Goal: Task Accomplishment & Management: Complete application form

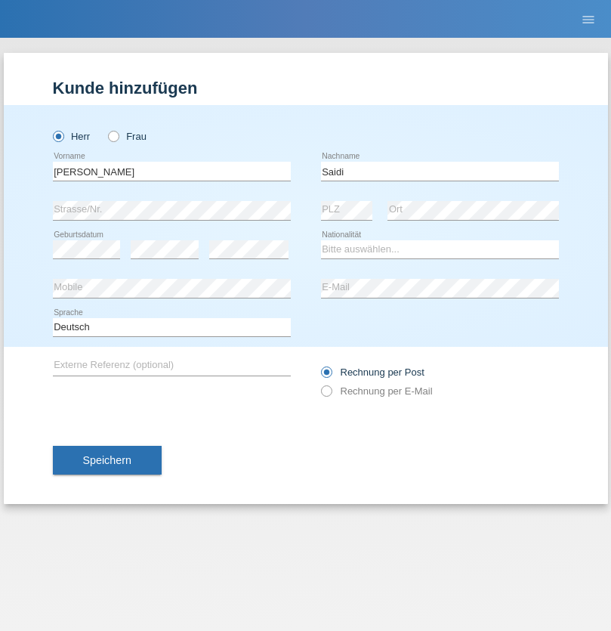
type input "Saidi"
select select "CH"
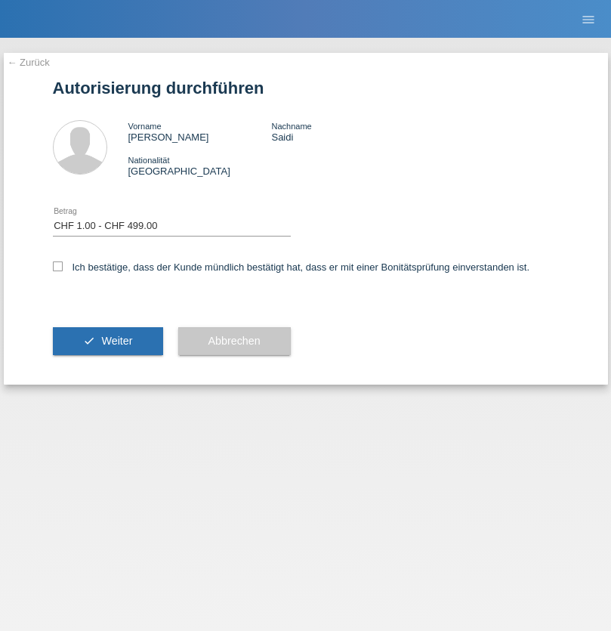
select select "1"
checkbox input "true"
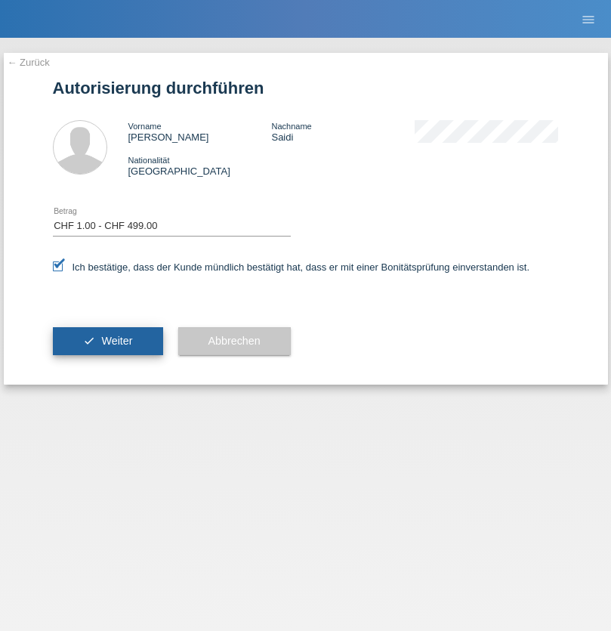
click at [107, 341] on span "Weiter" at bounding box center [116, 341] width 31 height 12
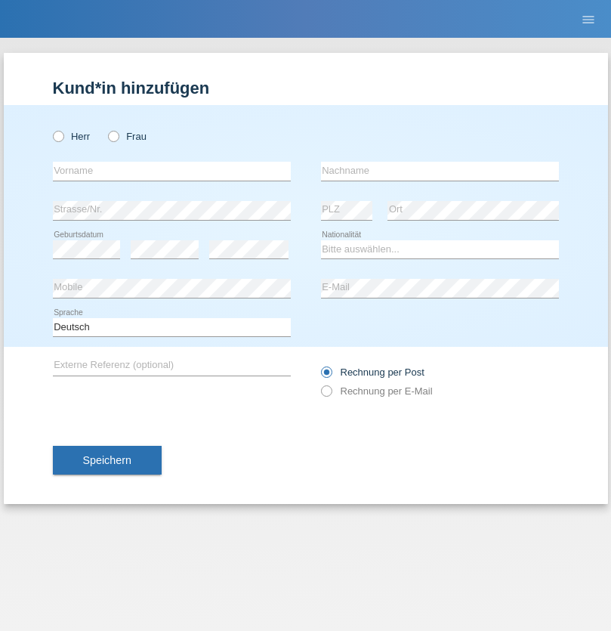
radio input "true"
click at [172, 171] on input "text" at bounding box center [172, 171] width 238 height 19
type input "Daniele"
click at [440, 171] on input "text" at bounding box center [440, 171] width 238 height 19
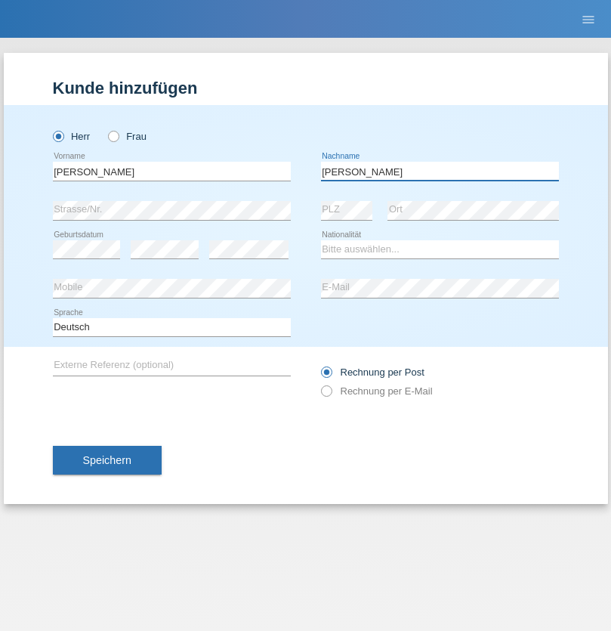
type input "Daniele"
select select "IT"
select select "C"
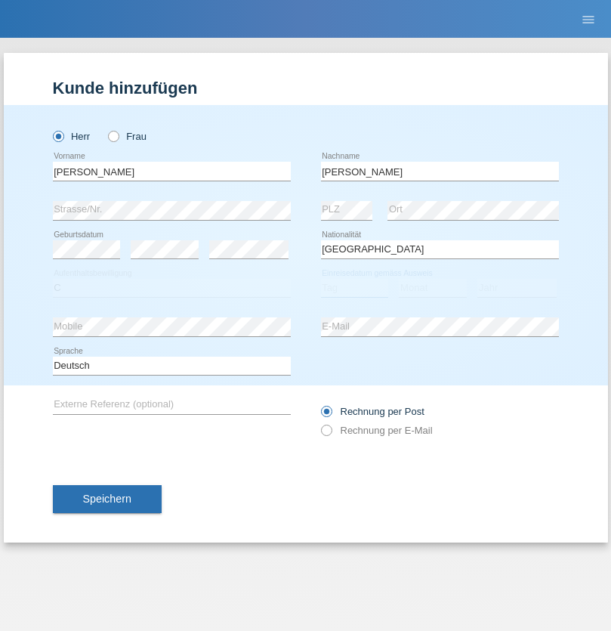
select select "22"
select select "06"
select select "1964"
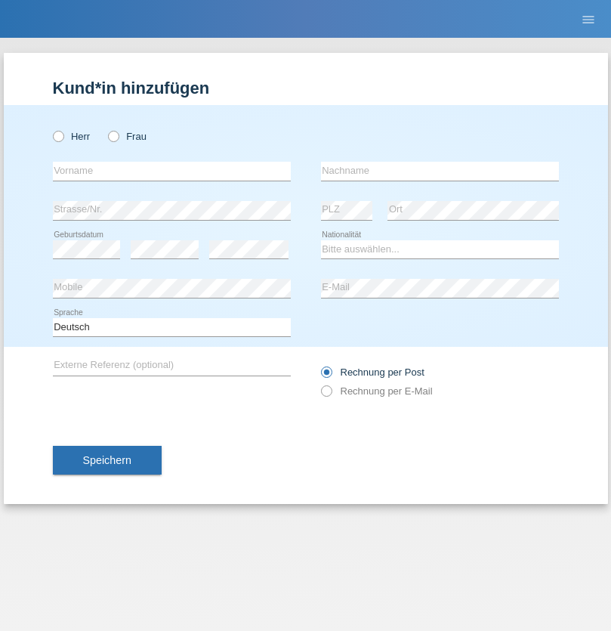
radio input "true"
click at [172, 171] on input "text" at bounding box center [172, 171] width 238 height 19
type input "Carnevale"
click at [440, 171] on input "text" at bounding box center [440, 171] width 238 height 19
type input "Alessio"
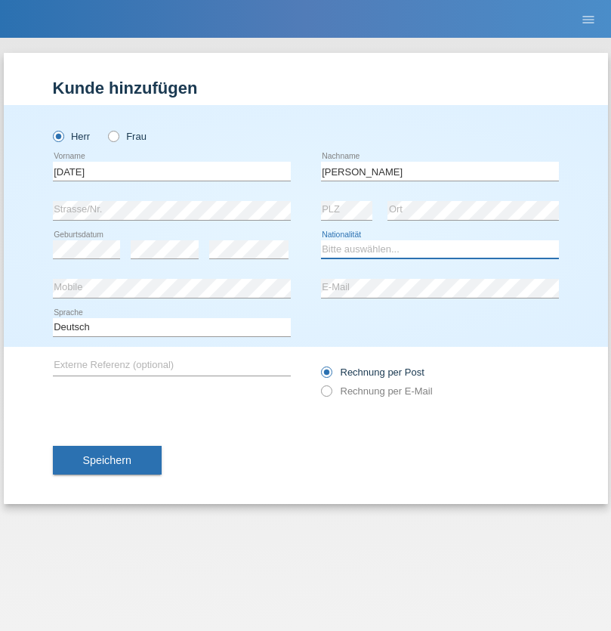
select select "IT"
select select "C"
select select "01"
select select "05"
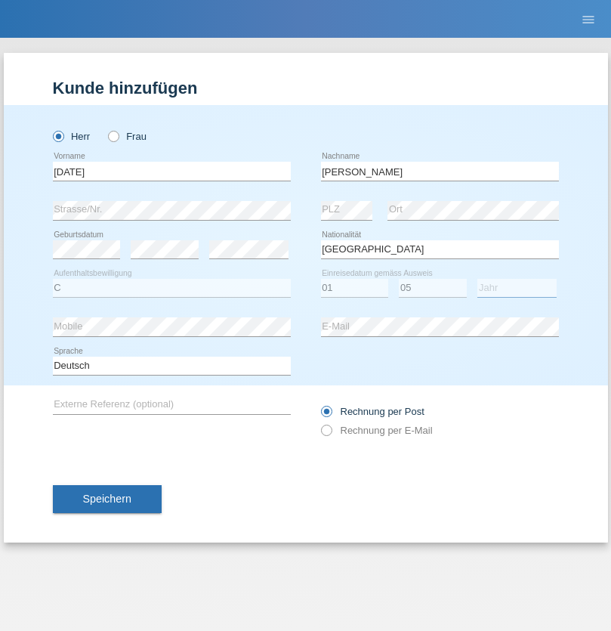
select select "2021"
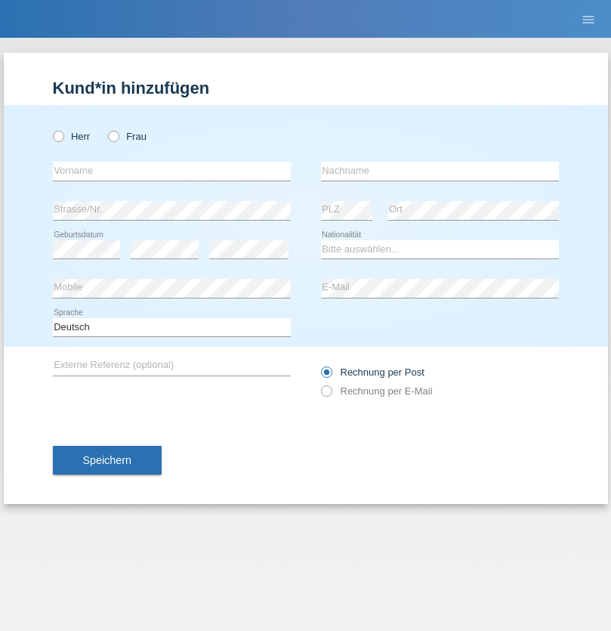
radio input "true"
click at [172, 171] on input "text" at bounding box center [172, 171] width 238 height 19
type input "Claudiu Marian"
click at [440, 171] on input "text" at bounding box center [440, 171] width 238 height 19
type input "Cislariu"
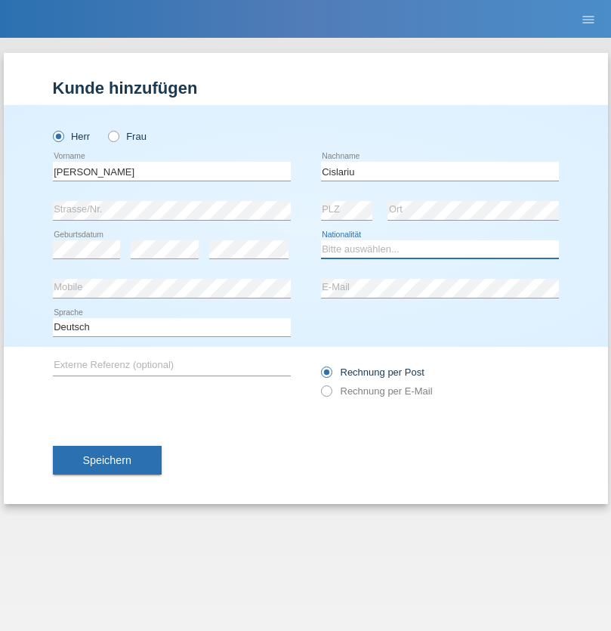
select select "CH"
radio input "true"
select select "CH"
radio input "true"
click at [172, 171] on input "text" at bounding box center [172, 171] width 238 height 19
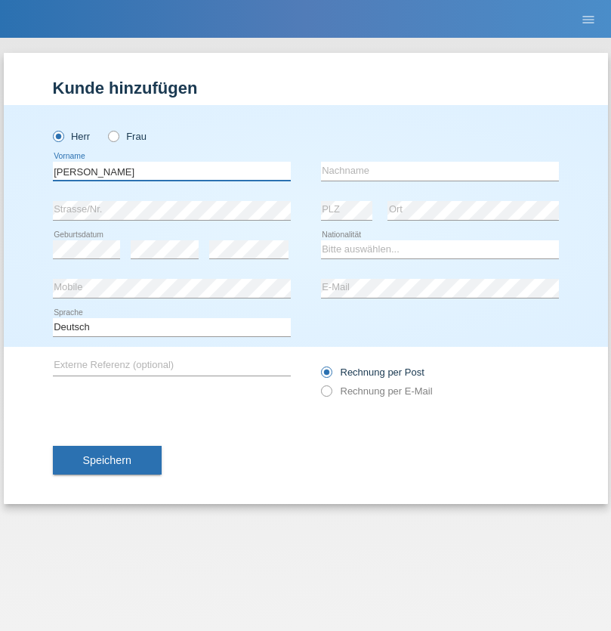
type input "Zsolt"
click at [440, 171] on input "text" at bounding box center [440, 171] width 238 height 19
type input "Kappelmayer"
select select "MG"
select select "C"
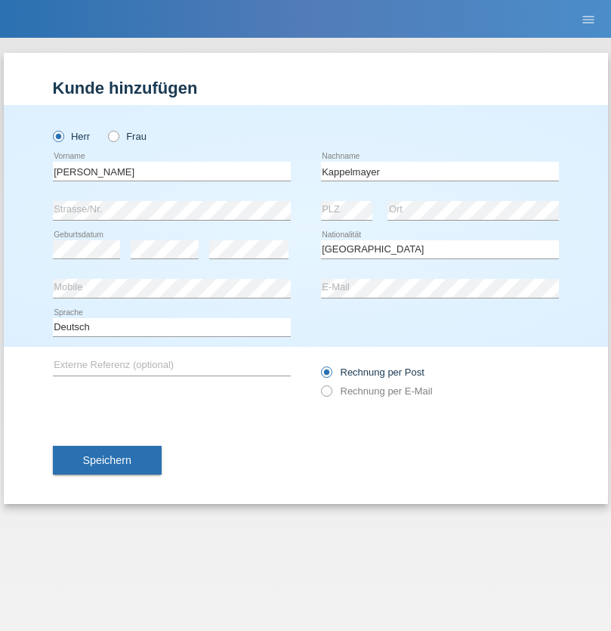
select select "31"
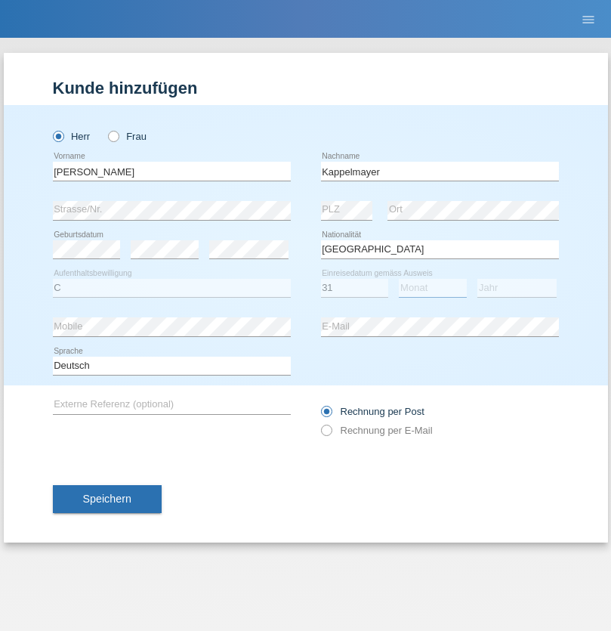
select select "08"
select select "2021"
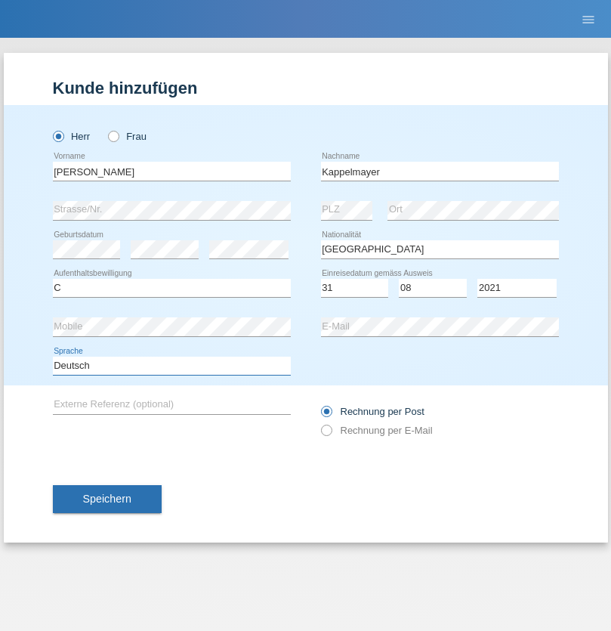
select select "en"
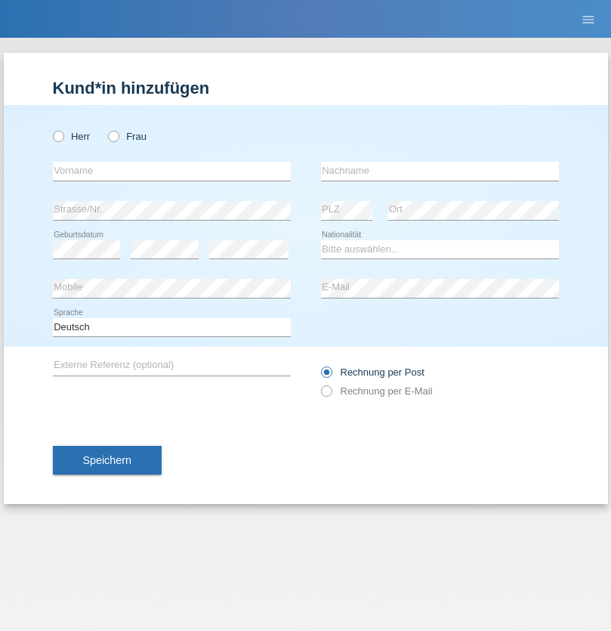
radio input "true"
click at [172, 171] on input "text" at bounding box center [172, 171] width 238 height 19
type input "firat"
click at [440, 171] on input "text" at bounding box center [440, 171] width 238 height 19
type input "kara"
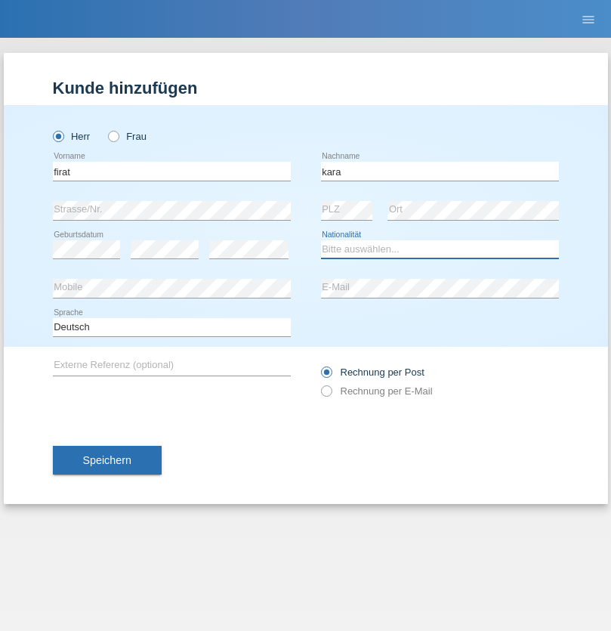
select select "CH"
radio input "true"
click at [172, 171] on input "text" at bounding box center [172, 171] width 238 height 19
type input "Jean Panda"
click at [440, 171] on input "text" at bounding box center [440, 171] width 238 height 19
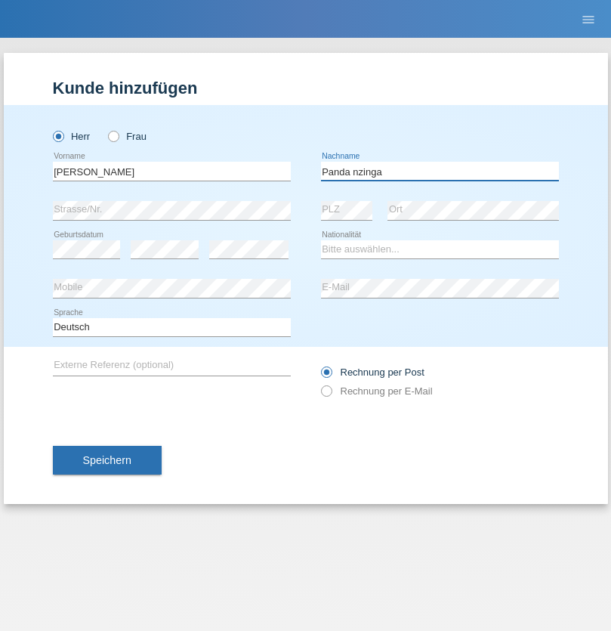
type input "Panda nzinga"
select select "MN"
select select "C"
select select "28"
select select "11"
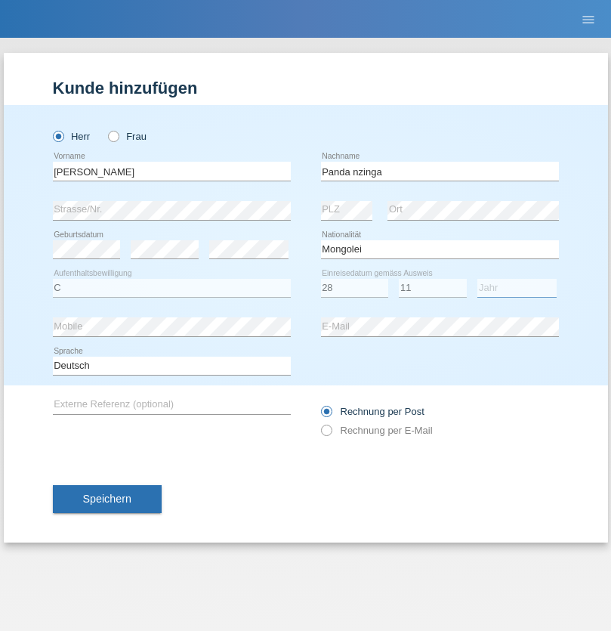
select select "2001"
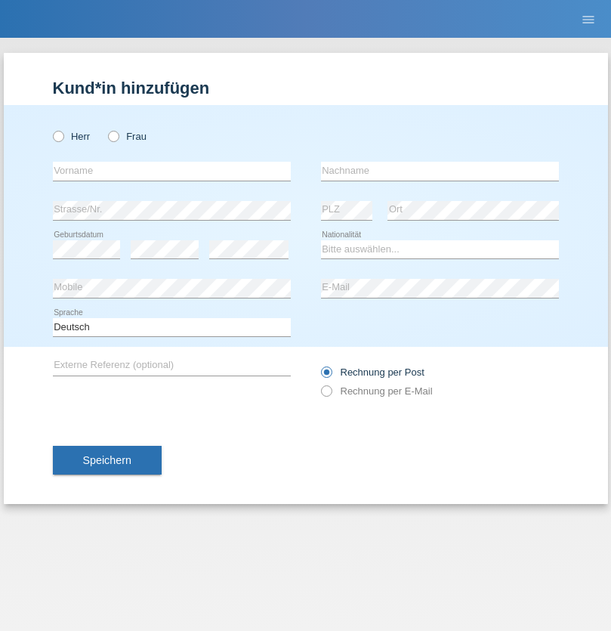
radio input "true"
select select "HU"
select select "C"
select select "30"
select select "10"
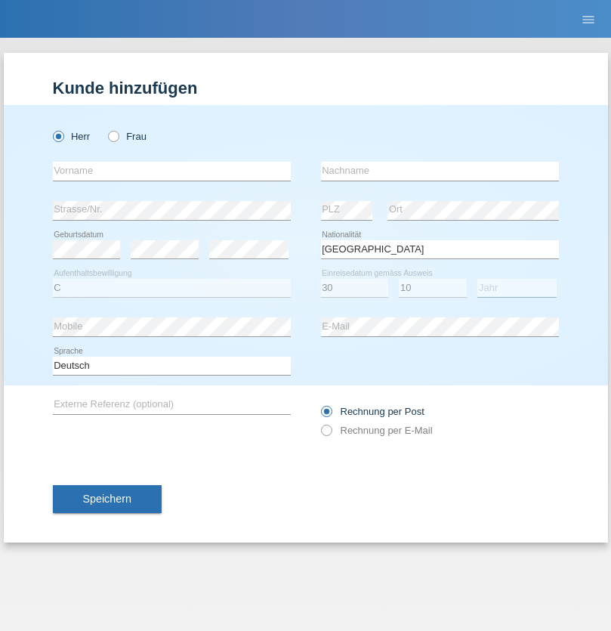
select select "2021"
